Goal: Task Accomplishment & Management: Use online tool/utility

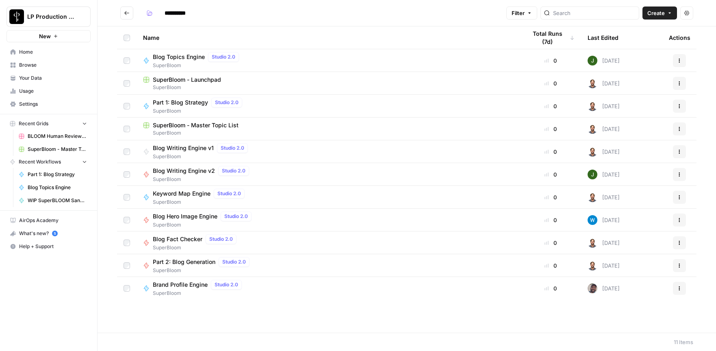
click at [303, 15] on h2 "**********" at bounding box center [311, 12] width 383 height 13
click at [22, 62] on span "Browse" at bounding box center [53, 64] width 68 height 7
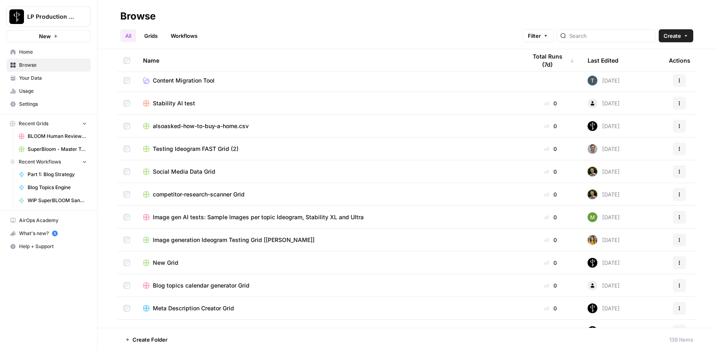
scroll to position [450, 0]
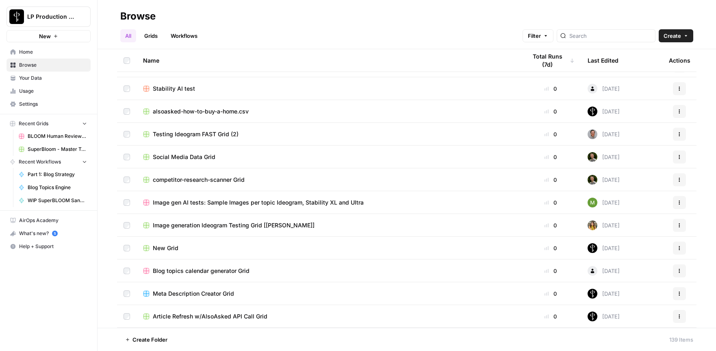
click at [177, 36] on link "Workflows" at bounding box center [184, 35] width 37 height 13
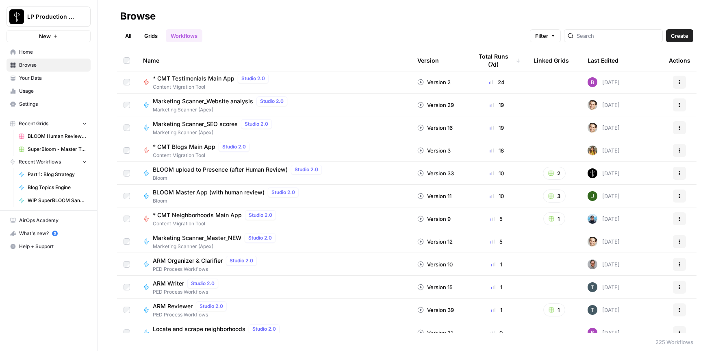
scroll to position [95, 0]
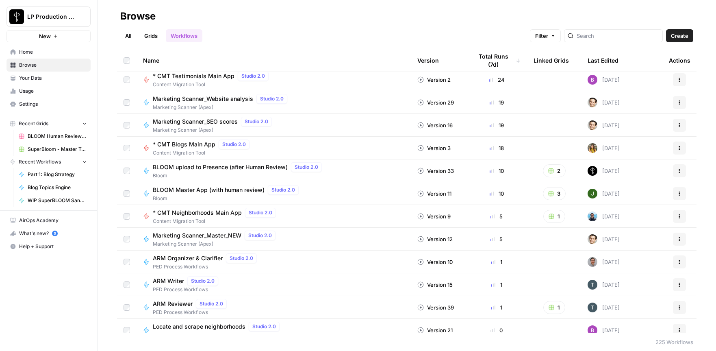
click at [201, 190] on span "BLOOM Master App (with human review)" at bounding box center [209, 190] width 112 height 8
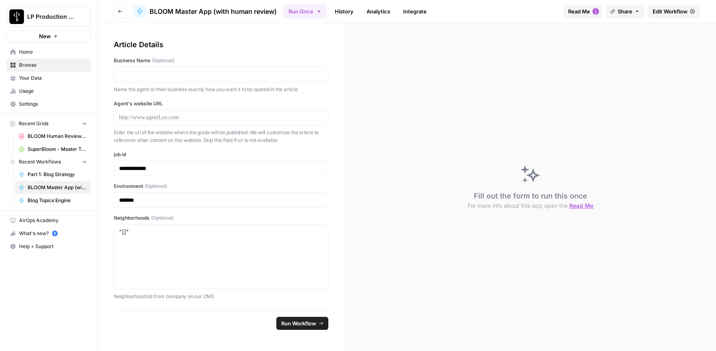
click at [668, 12] on span "Edit Workflow" at bounding box center [669, 11] width 35 height 8
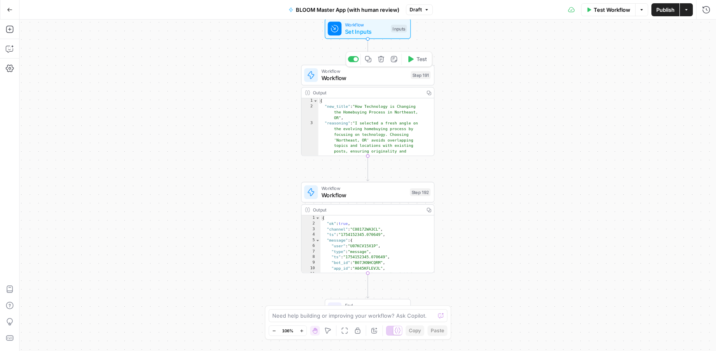
click at [357, 22] on span "Workflow" at bounding box center [366, 24] width 43 height 7
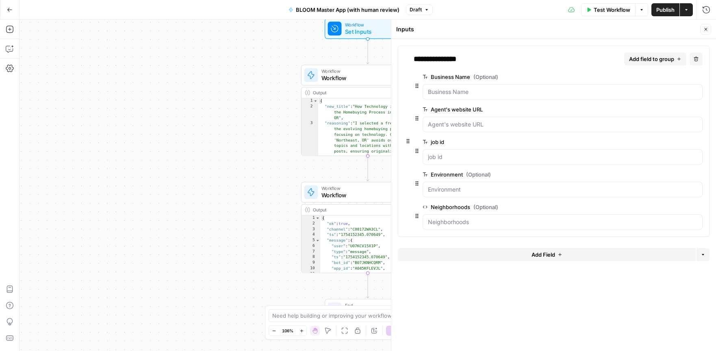
click at [349, 81] on span "Workflow" at bounding box center [364, 78] width 86 height 9
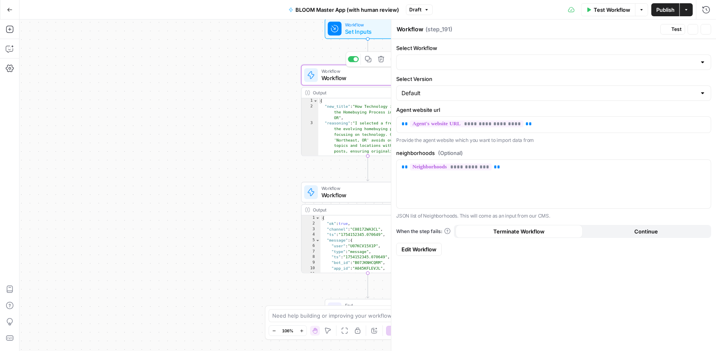
type input "BLOOM URL to Next best blog topic"
click at [350, 196] on span "Workflow" at bounding box center [363, 195] width 85 height 9
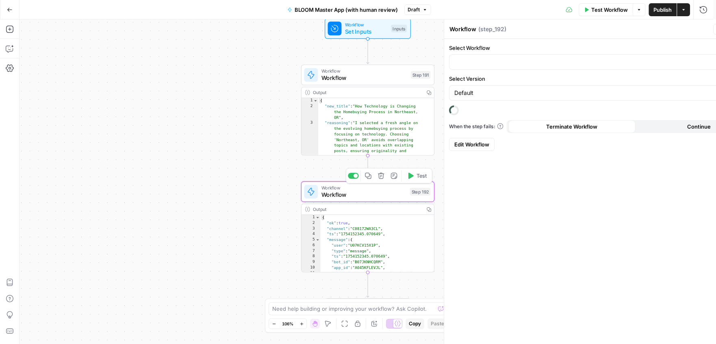
type input "BLOOM Take topic, generate blog, upload to grid (with Human Review)"
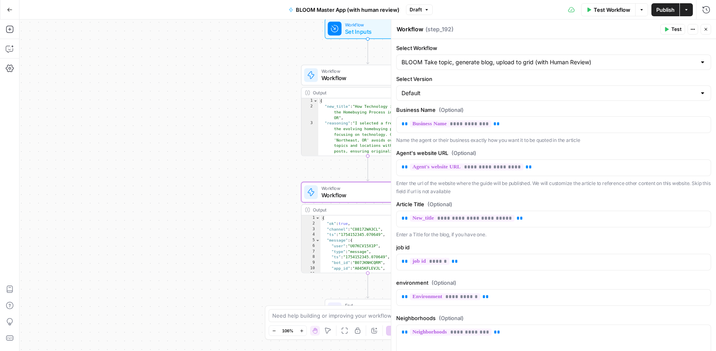
click at [10, 11] on icon "button" at bounding box center [10, 10] width 6 height 6
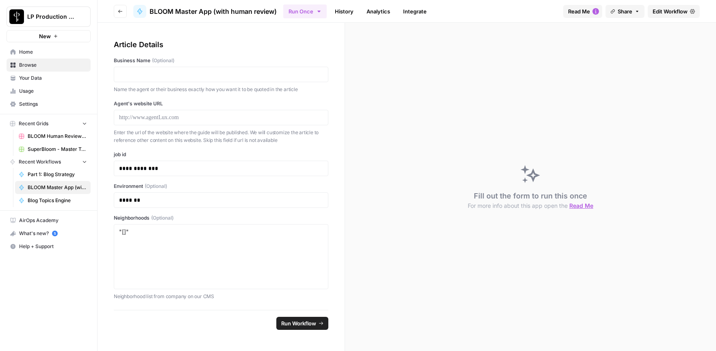
click at [28, 64] on span "Browse" at bounding box center [53, 64] width 68 height 7
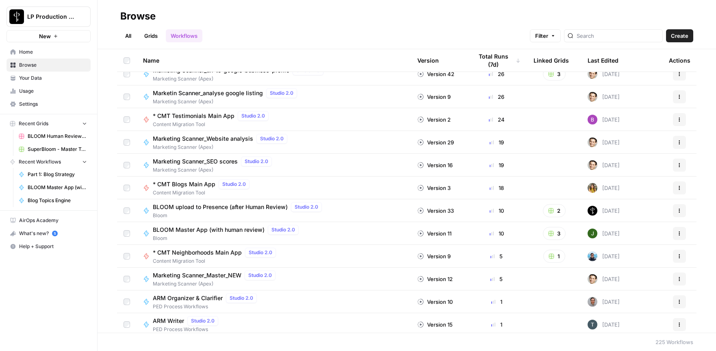
scroll to position [102, 0]
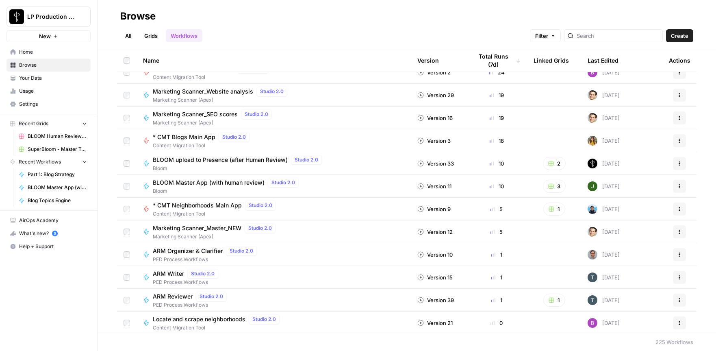
click at [240, 184] on span "BLOOM Master App (with human review)" at bounding box center [209, 182] width 112 height 8
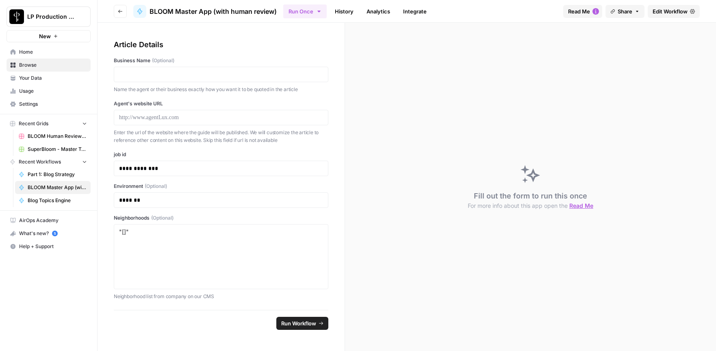
click at [669, 13] on span "Edit Workflow" at bounding box center [669, 11] width 35 height 8
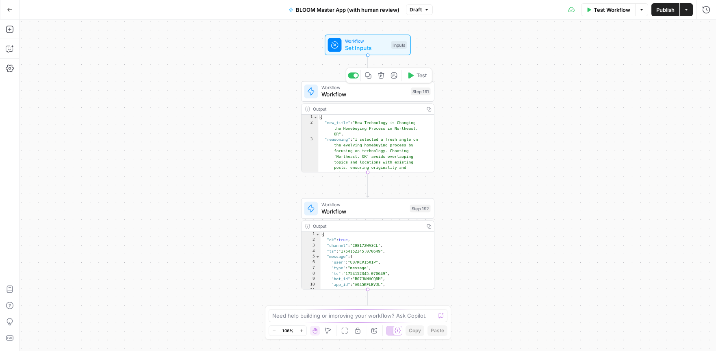
click at [310, 91] on icon at bounding box center [311, 91] width 6 height 7
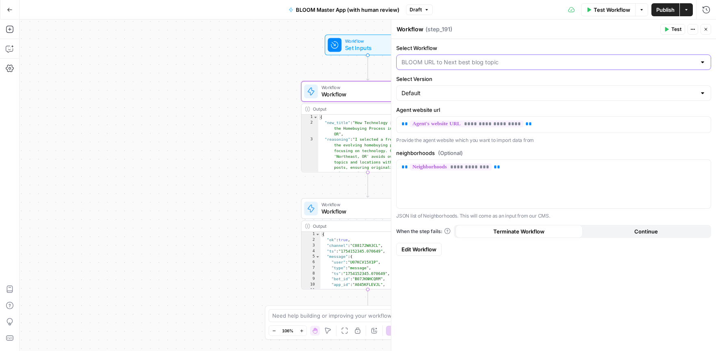
click at [514, 65] on input "Select Workflow" at bounding box center [548, 62] width 295 height 8
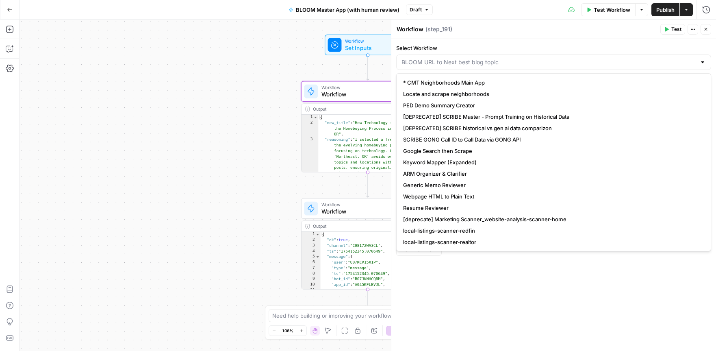
type input "BLOOM URL to Next best blog topic"
click at [151, 63] on div "Workflow Set Inputs Inputs Workflow Workflow Step 191 Output Copy 1 2 3 4 { "ne…" at bounding box center [367, 184] width 696 height 331
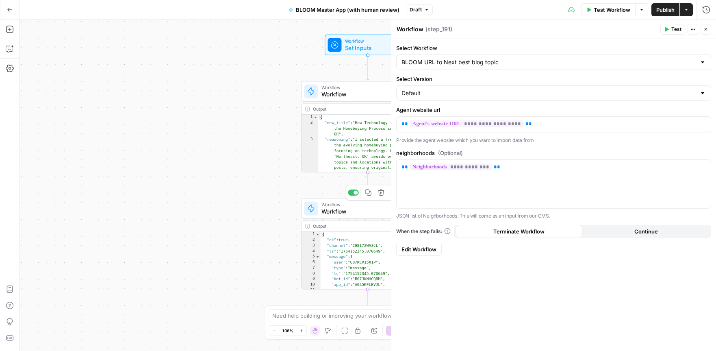
click at [316, 208] on div at bounding box center [311, 208] width 14 height 14
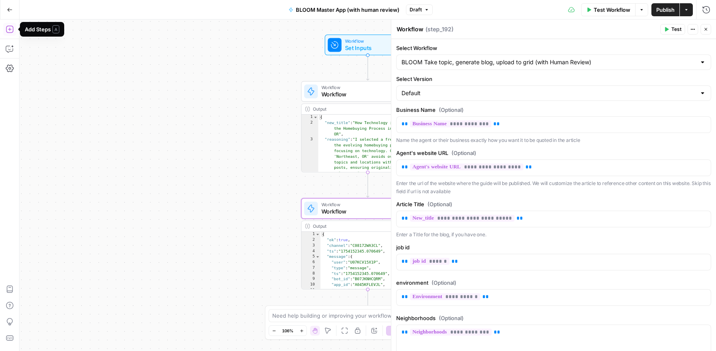
click at [12, 11] on button "Go Back" at bounding box center [9, 9] width 15 height 15
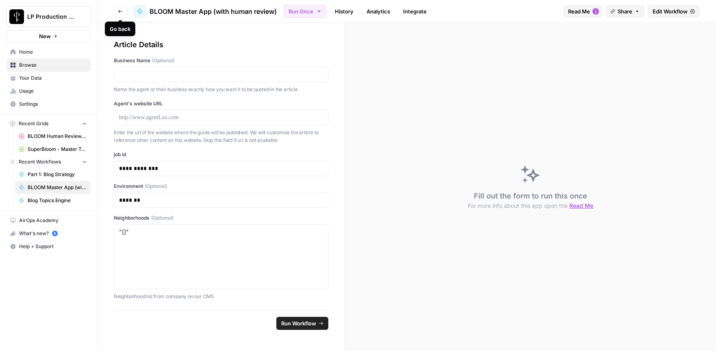
click at [120, 13] on icon "button" at bounding box center [120, 11] width 5 height 5
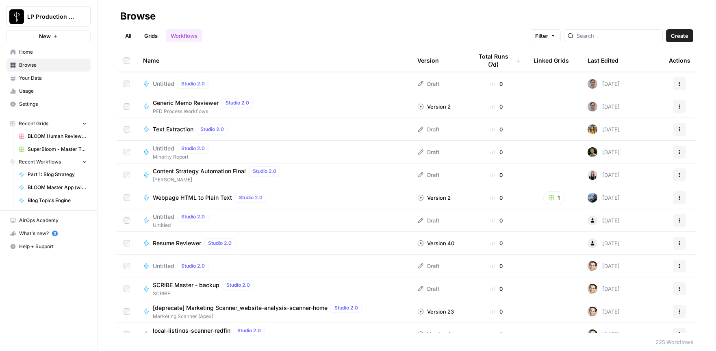
scroll to position [649, 0]
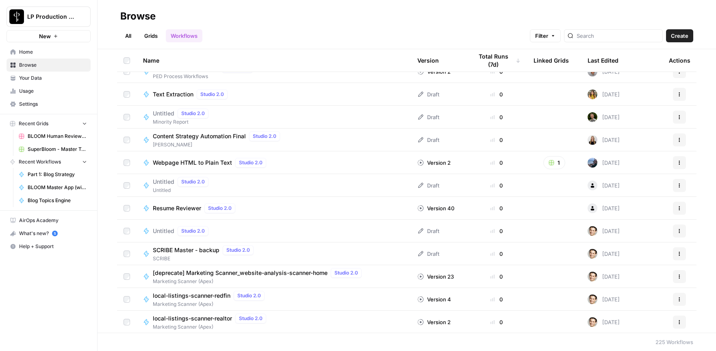
click at [154, 62] on div "Name" at bounding box center [273, 60] width 261 height 22
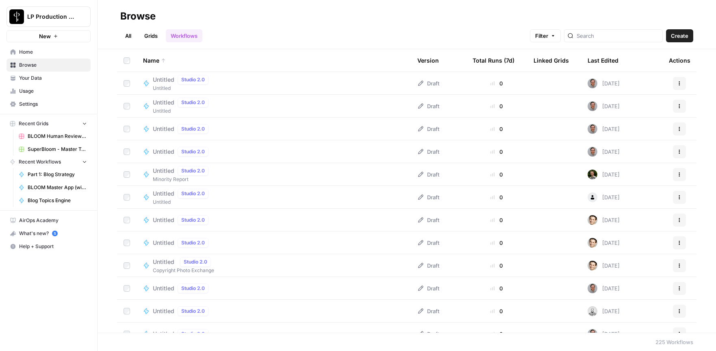
click at [156, 56] on div "Name" at bounding box center [273, 60] width 261 height 22
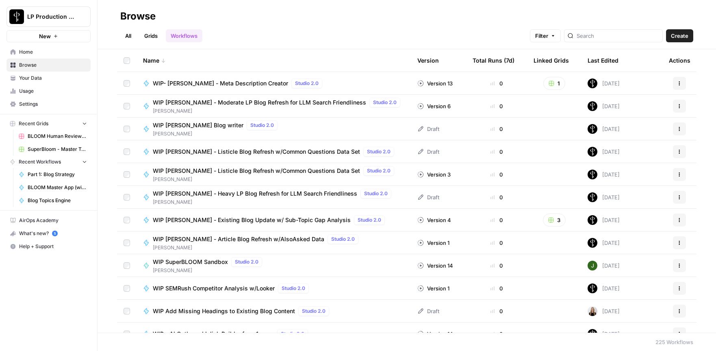
click at [158, 56] on div "Name" at bounding box center [273, 60] width 261 height 22
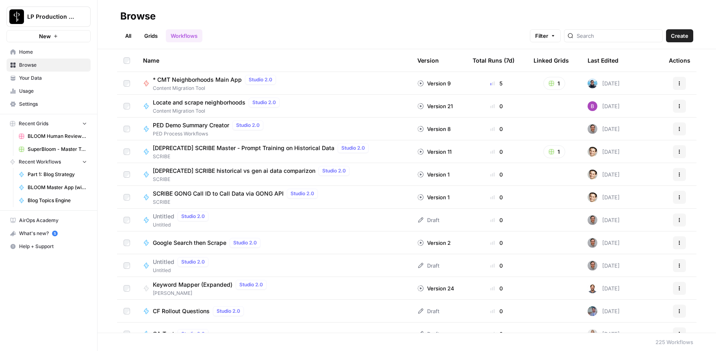
click at [152, 61] on div "Name" at bounding box center [273, 60] width 261 height 22
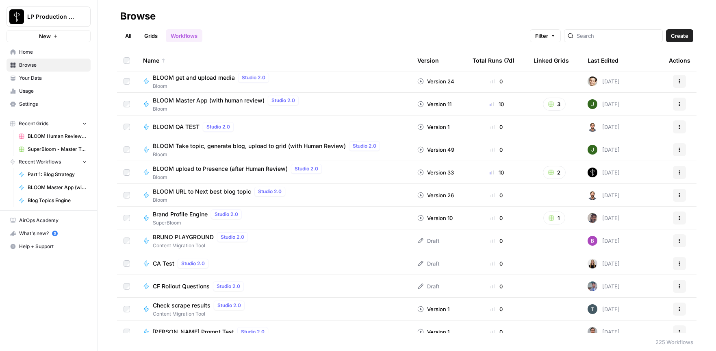
scroll to position [2362, 0]
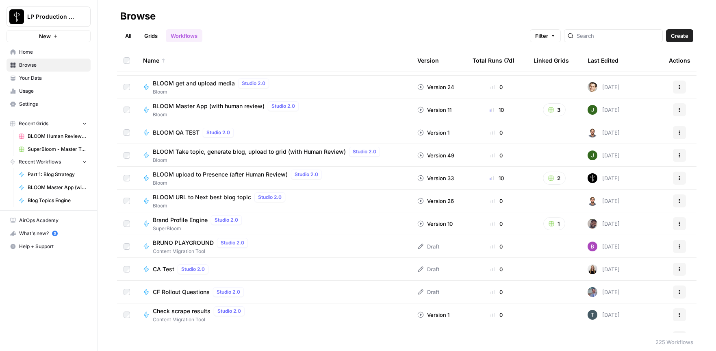
click at [254, 153] on span "BLOOM Take topic, generate blog, upload to grid (with Human Review)" at bounding box center [249, 151] width 193 height 8
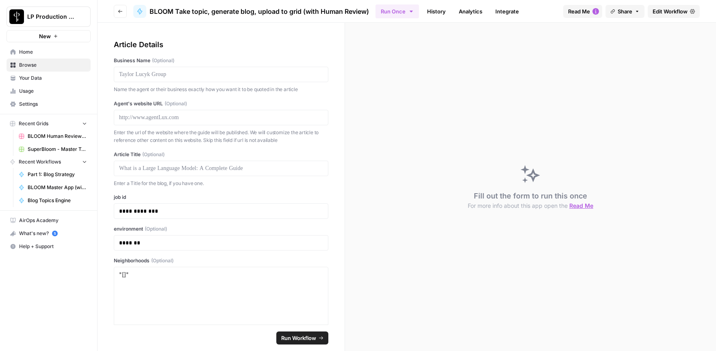
click at [670, 9] on span "Edit Workflow" at bounding box center [669, 11] width 35 height 8
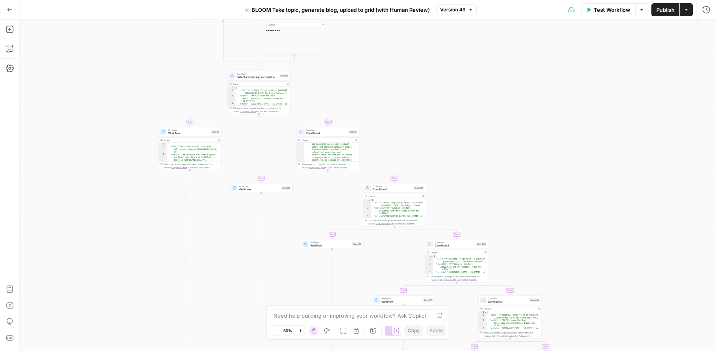
scroll to position [83, 0]
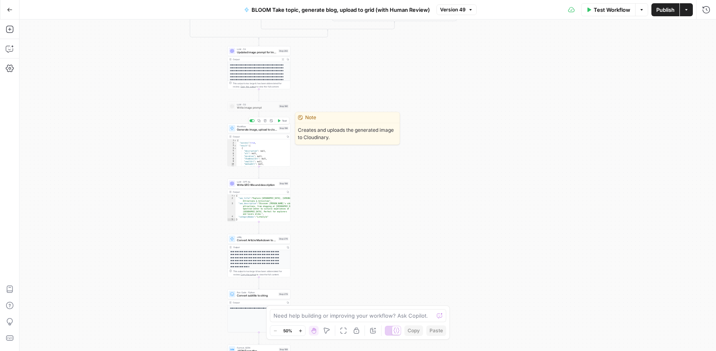
click at [243, 130] on span "Generate image, upload to cloudinary" at bounding box center [257, 130] width 40 height 4
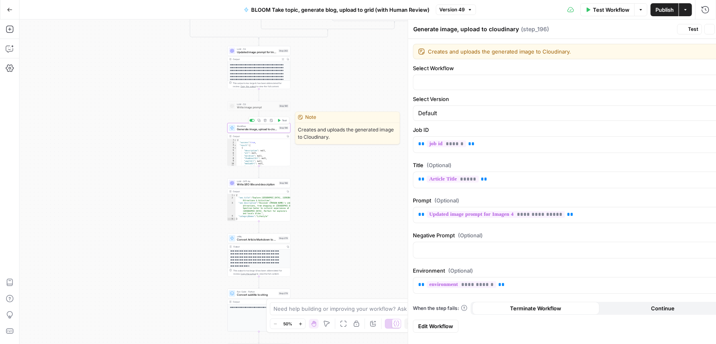
type input "BLOOM get and upload media"
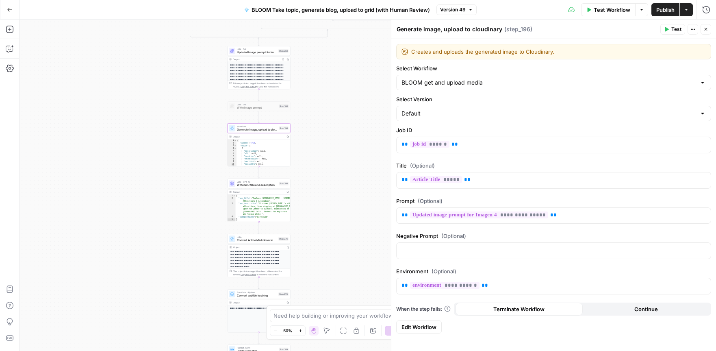
click at [10, 12] on icon "button" at bounding box center [10, 10] width 6 height 6
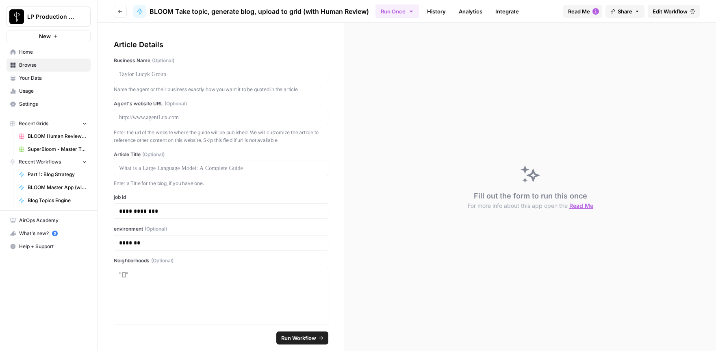
click at [117, 10] on button "Go back" at bounding box center [120, 11] width 13 height 13
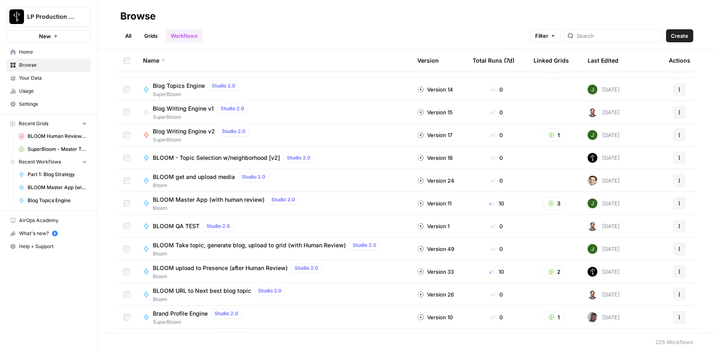
scroll to position [2271, 0]
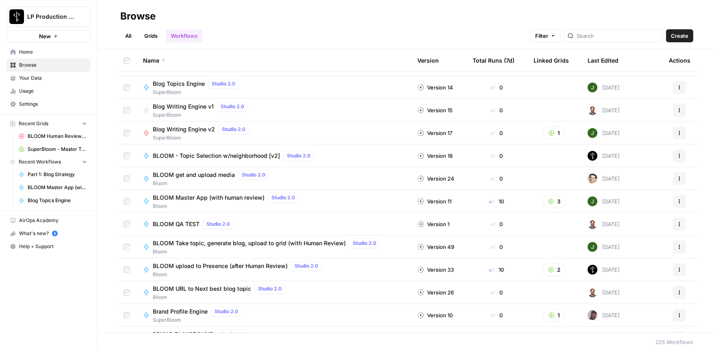
click at [222, 176] on span "BLOOM get and upload media" at bounding box center [194, 175] width 82 height 8
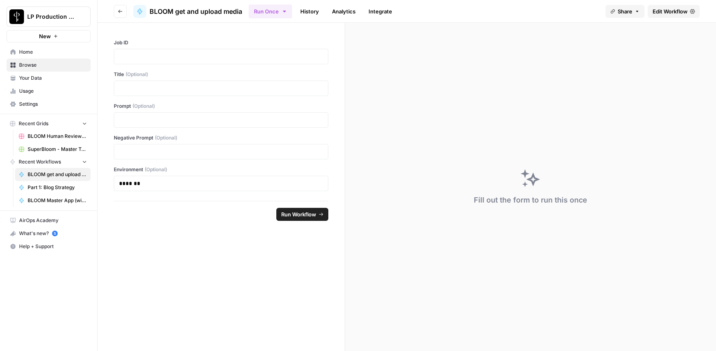
click at [665, 12] on span "Edit Workflow" at bounding box center [669, 11] width 35 height 8
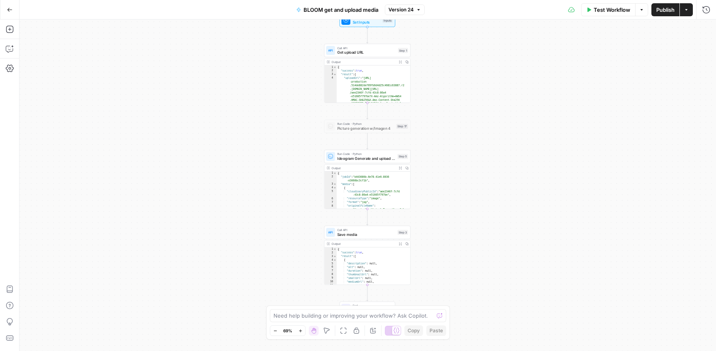
click at [353, 160] on span "Ideogram Generate and upload media" at bounding box center [366, 159] width 58 height 6
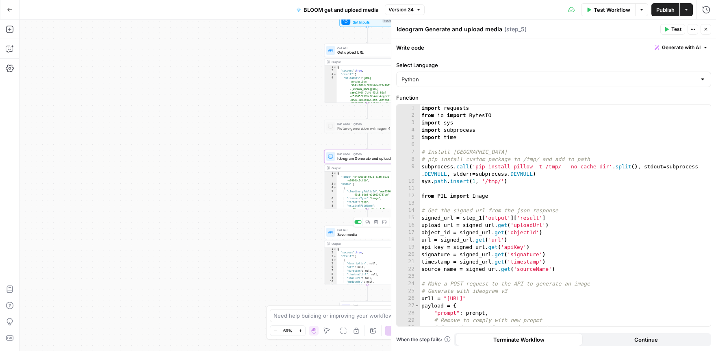
click at [333, 234] on icon at bounding box center [331, 232] width 6 height 6
